Goal: Navigation & Orientation: Find specific page/section

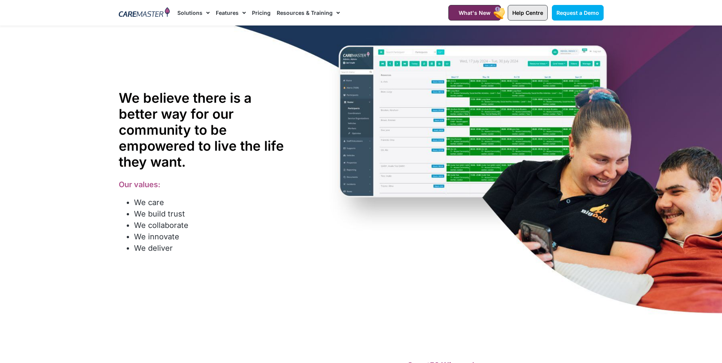
click at [540, 6] on link "Help Centre" at bounding box center [527, 13] width 40 height 16
